Goal: Information Seeking & Learning: Learn about a topic

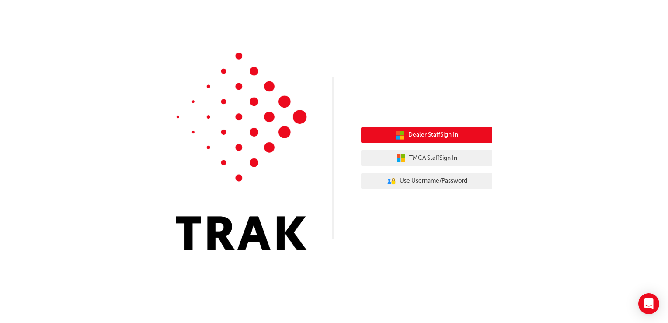
click at [427, 136] on span "Dealer Staff Sign In" at bounding box center [433, 135] width 50 height 10
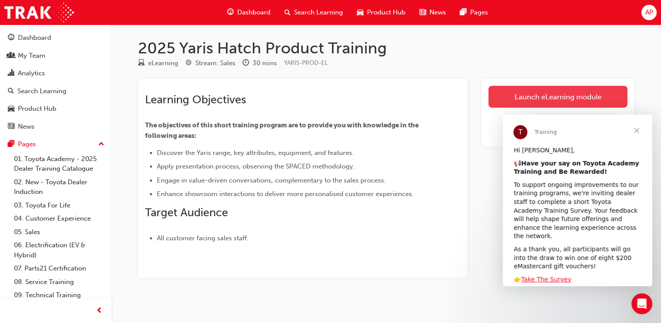
click at [543, 94] on link "Launch eLearning module" at bounding box center [558, 97] width 139 height 22
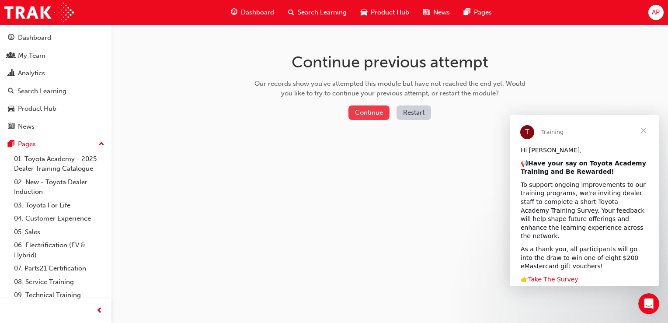
click at [368, 110] on button "Continue" at bounding box center [368, 112] width 41 height 14
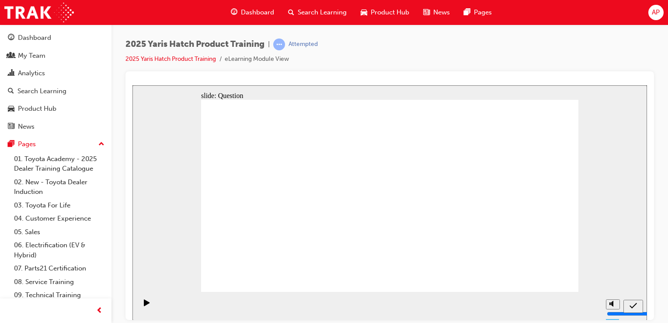
drag, startPoint x: 448, startPoint y: 181, endPoint x: 315, endPoint y: 187, distance: 133.0
drag, startPoint x: 315, startPoint y: 187, endPoint x: 312, endPoint y: 238, distance: 50.3
drag, startPoint x: 389, startPoint y: 180, endPoint x: 451, endPoint y: 238, distance: 85.1
drag, startPoint x: 519, startPoint y: 177, endPoint x: 378, endPoint y: 236, distance: 153.0
drag, startPoint x: 256, startPoint y: 179, endPoint x: 523, endPoint y: 235, distance: 272.8
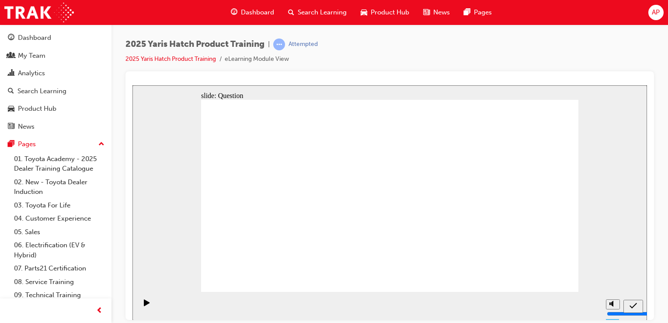
drag, startPoint x: 321, startPoint y: 180, endPoint x: 254, endPoint y: 241, distance: 90.6
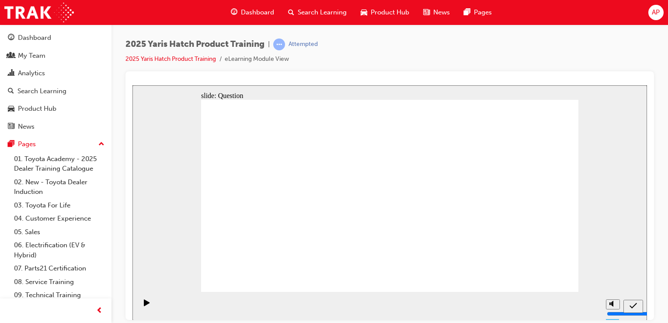
radio input "true"
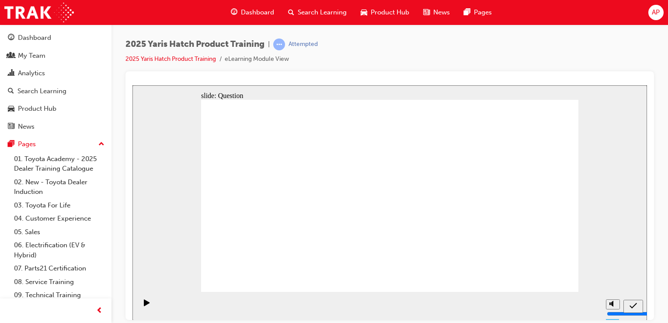
radio input "true"
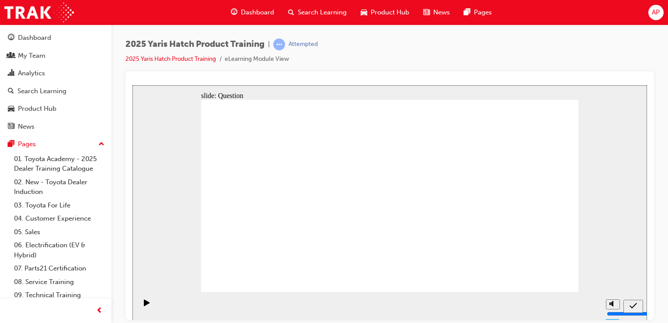
radio input "true"
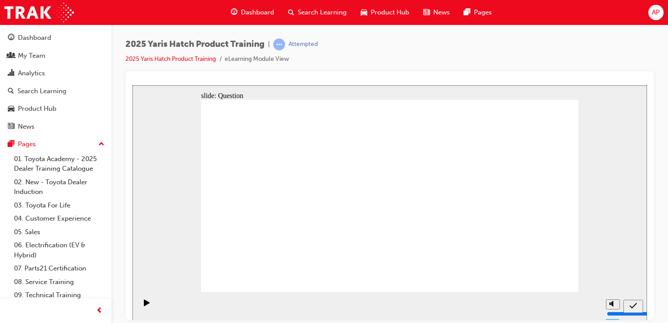
drag, startPoint x: 247, startPoint y: 172, endPoint x: 246, endPoint y: 226, distance: 54.2
drag, startPoint x: 318, startPoint y: 174, endPoint x: 318, endPoint y: 236, distance: 62.5
drag, startPoint x: 387, startPoint y: 180, endPoint x: 388, endPoint y: 238, distance: 58.1
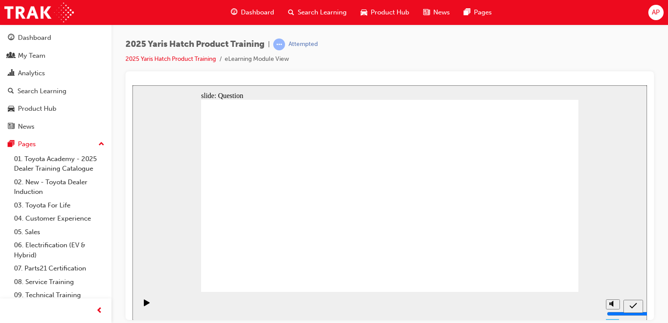
drag, startPoint x: 451, startPoint y: 177, endPoint x: 460, endPoint y: 239, distance: 63.2
drag, startPoint x: 514, startPoint y: 182, endPoint x: 520, endPoint y: 238, distance: 56.3
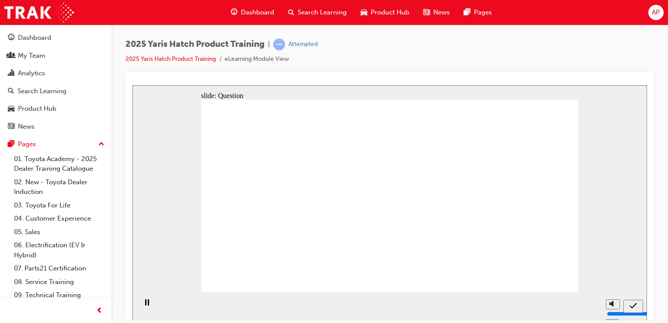
radio input "true"
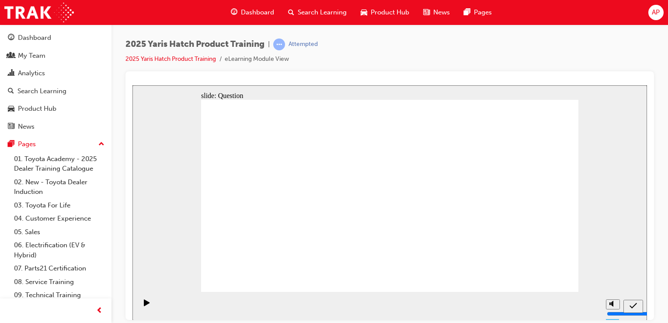
radio input "true"
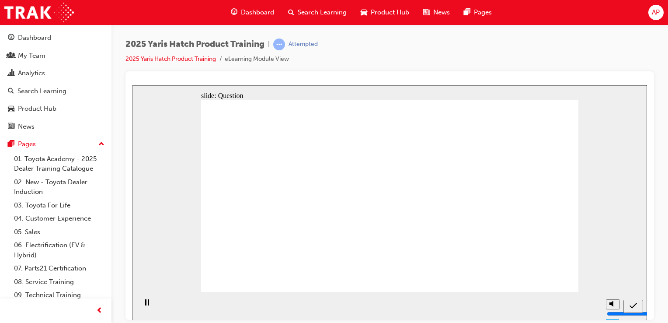
radio input "true"
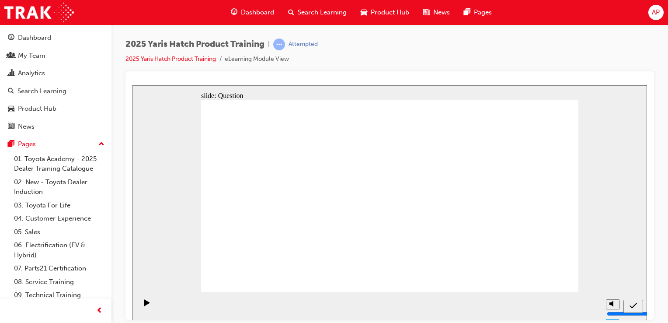
drag, startPoint x: 245, startPoint y: 180, endPoint x: 241, endPoint y: 230, distance: 50.4
drag, startPoint x: 323, startPoint y: 173, endPoint x: 326, endPoint y: 245, distance: 71.7
drag, startPoint x: 381, startPoint y: 181, endPoint x: 385, endPoint y: 234, distance: 53.0
drag, startPoint x: 455, startPoint y: 187, endPoint x: 460, endPoint y: 239, distance: 52.3
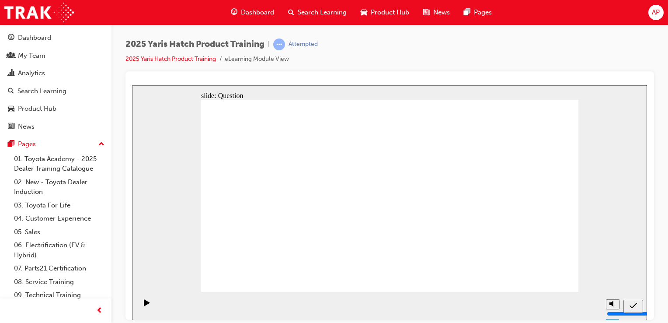
drag, startPoint x: 519, startPoint y: 180, endPoint x: 524, endPoint y: 239, distance: 59.7
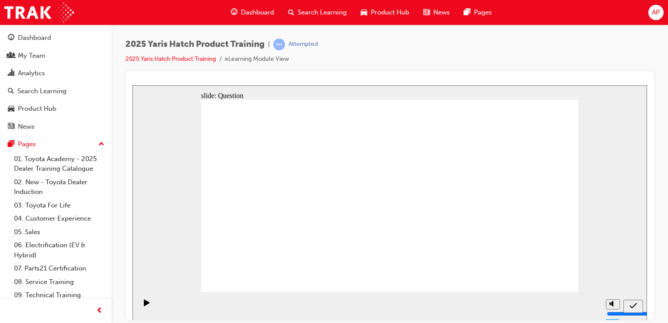
radio input "true"
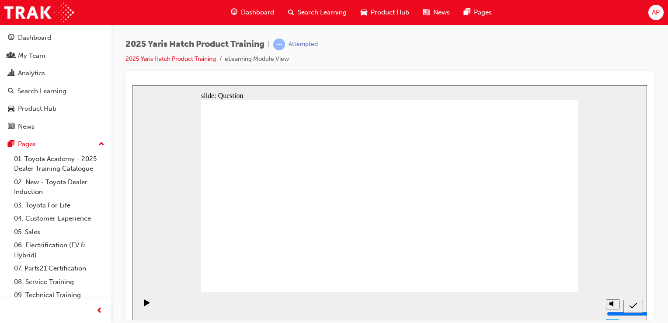
radio input "true"
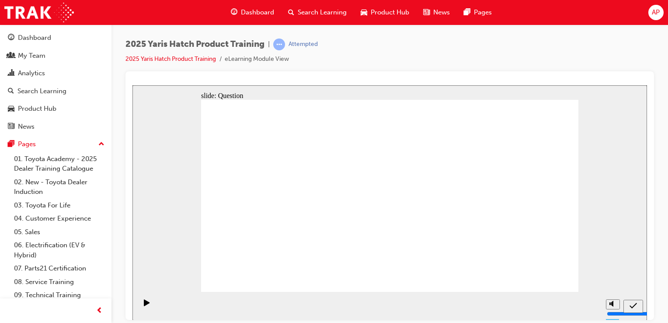
radio input "true"
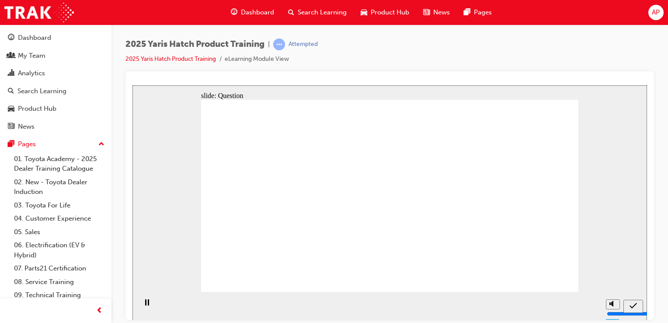
drag, startPoint x: 245, startPoint y: 176, endPoint x: 519, endPoint y: 239, distance: 281.7
drag, startPoint x: 381, startPoint y: 178, endPoint x: 455, endPoint y: 233, distance: 92.7
drag, startPoint x: 533, startPoint y: 177, endPoint x: 391, endPoint y: 232, distance: 152.3
drag, startPoint x: 312, startPoint y: 191, endPoint x: 246, endPoint y: 245, distance: 85.5
drag, startPoint x: 456, startPoint y: 180, endPoint x: 326, endPoint y: 235, distance: 140.8
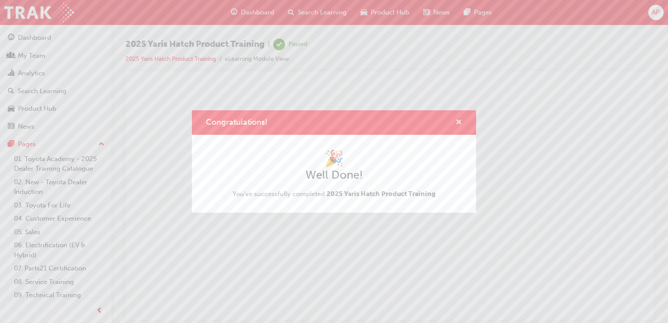
click at [460, 121] on span "cross-icon" at bounding box center [458, 123] width 7 height 8
